Goal: Task Accomplishment & Management: Manage account settings

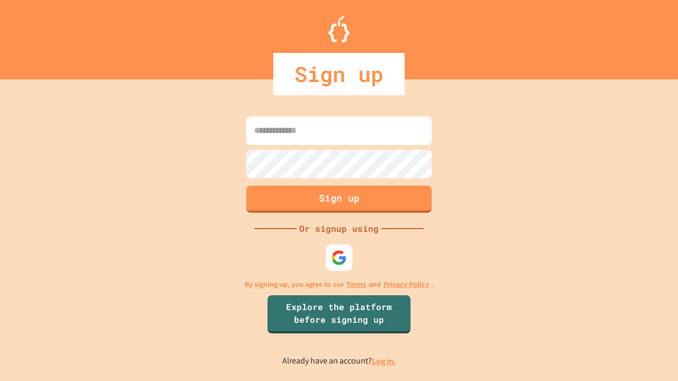
click at [385, 361] on link "Log in." at bounding box center [384, 361] width 24 height 11
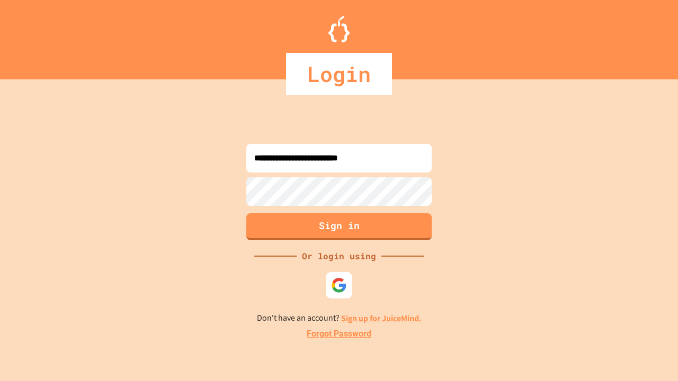
type input "**********"
